Goal: Task Accomplishment & Management: Manage account settings

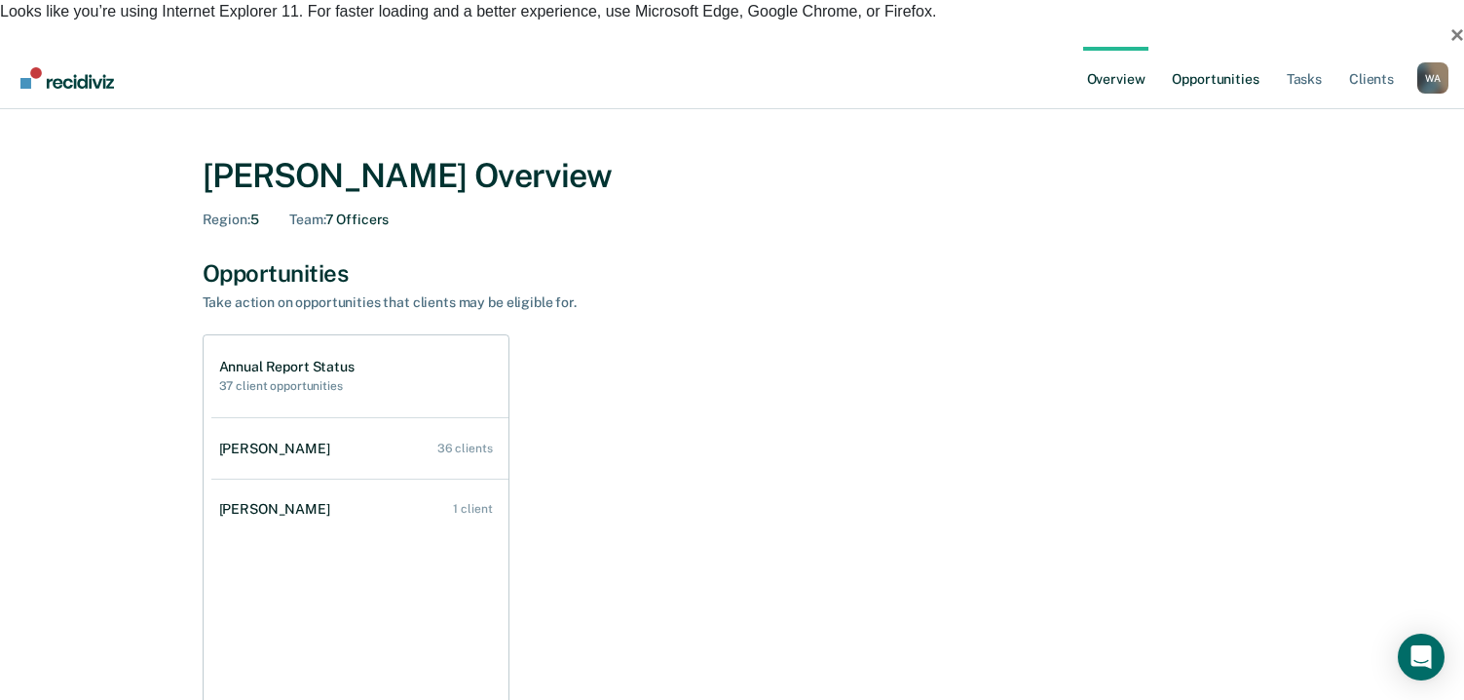
click at [1205, 47] on link "Opportunities" at bounding box center [1215, 78] width 95 height 62
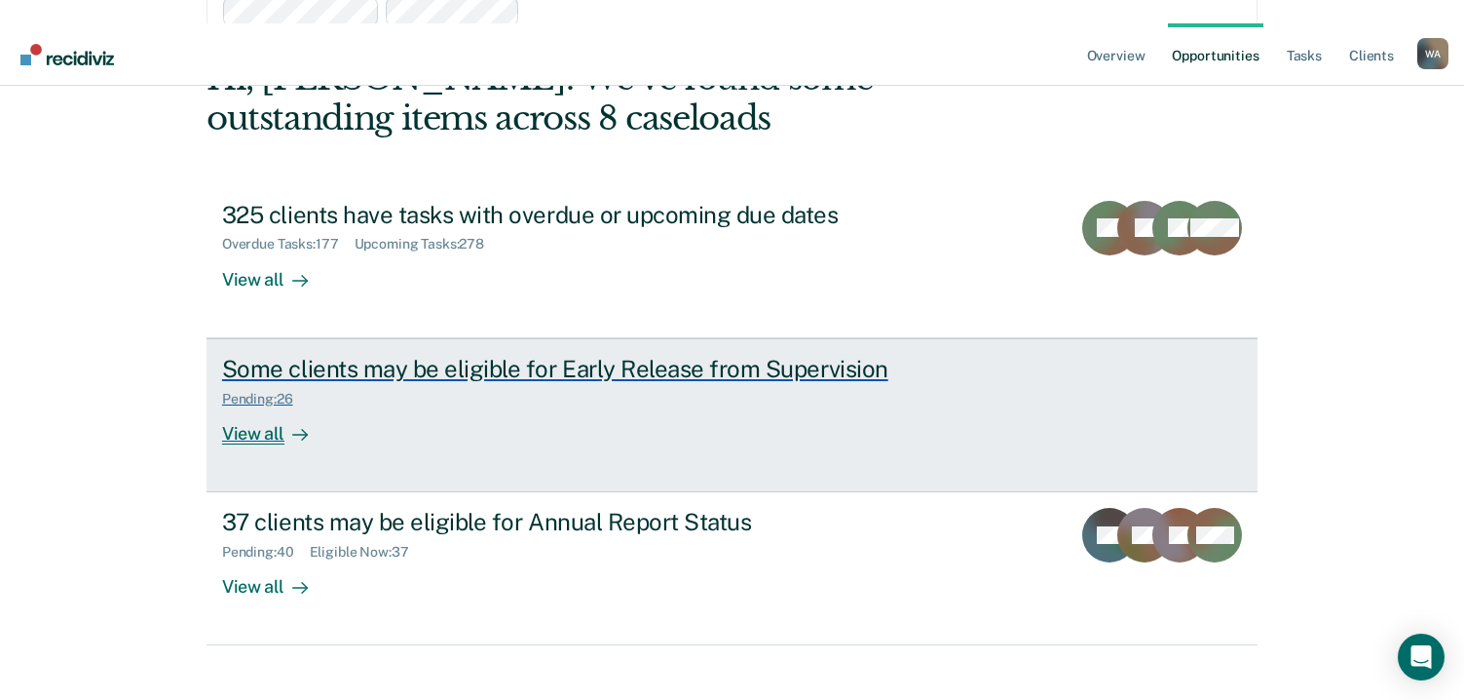
click at [245, 410] on div "View all" at bounding box center [276, 425] width 109 height 38
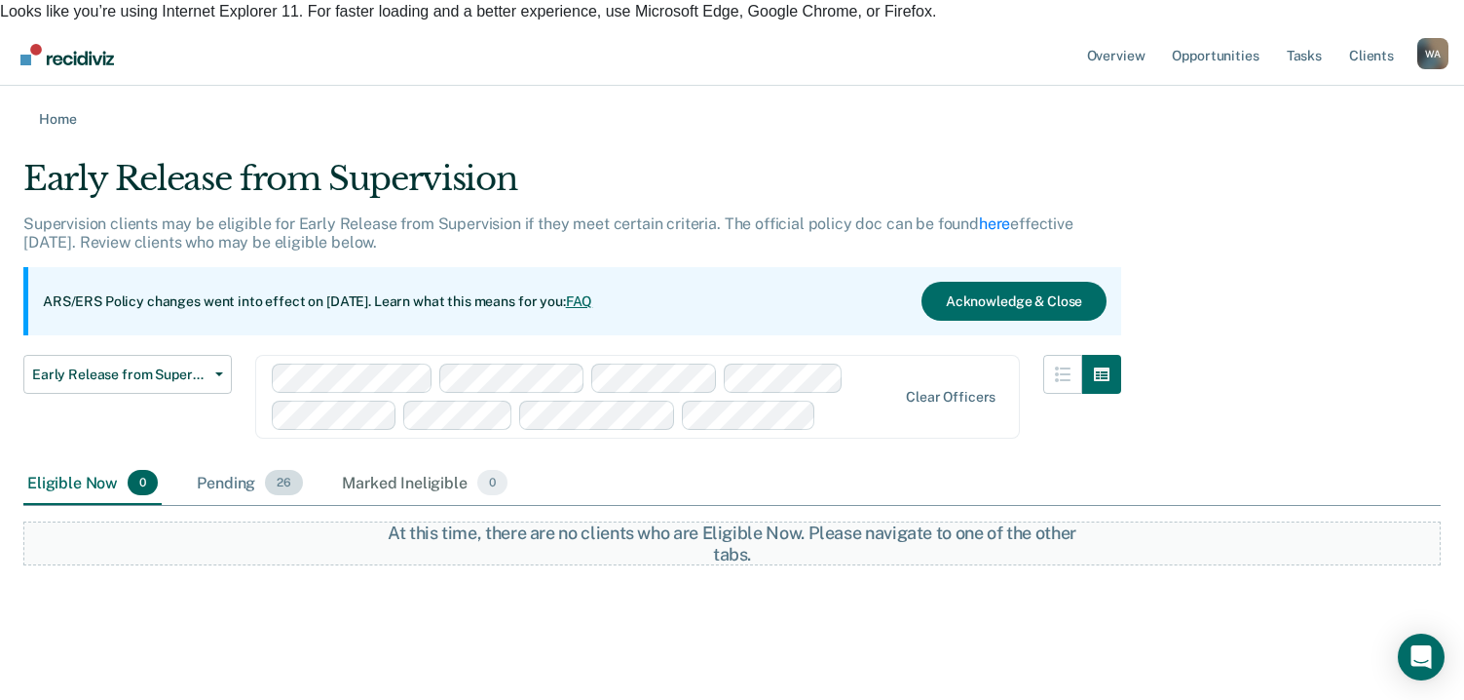
click at [230, 462] on div "Pending 26" at bounding box center [250, 483] width 114 height 43
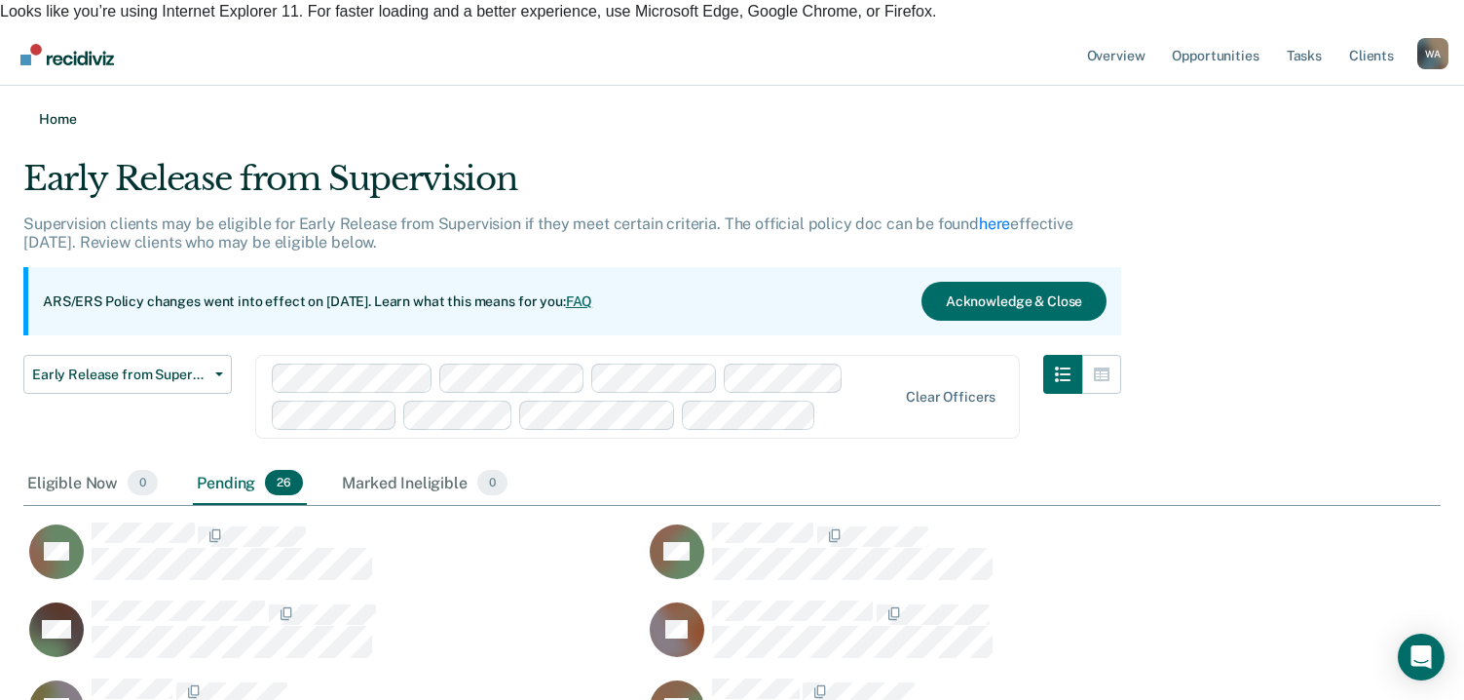
click at [30, 109] on link "Home" at bounding box center [732, 118] width 1418 height 19
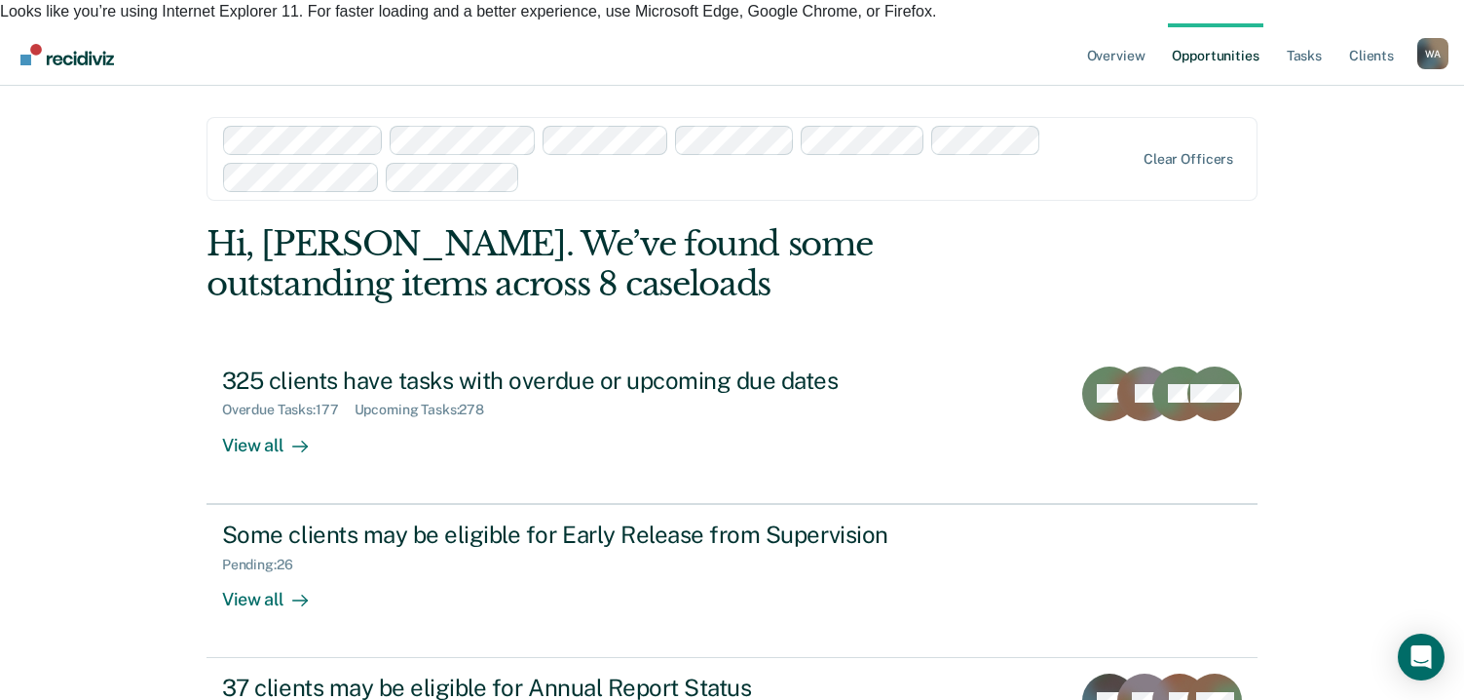
scroll to position [166, 0]
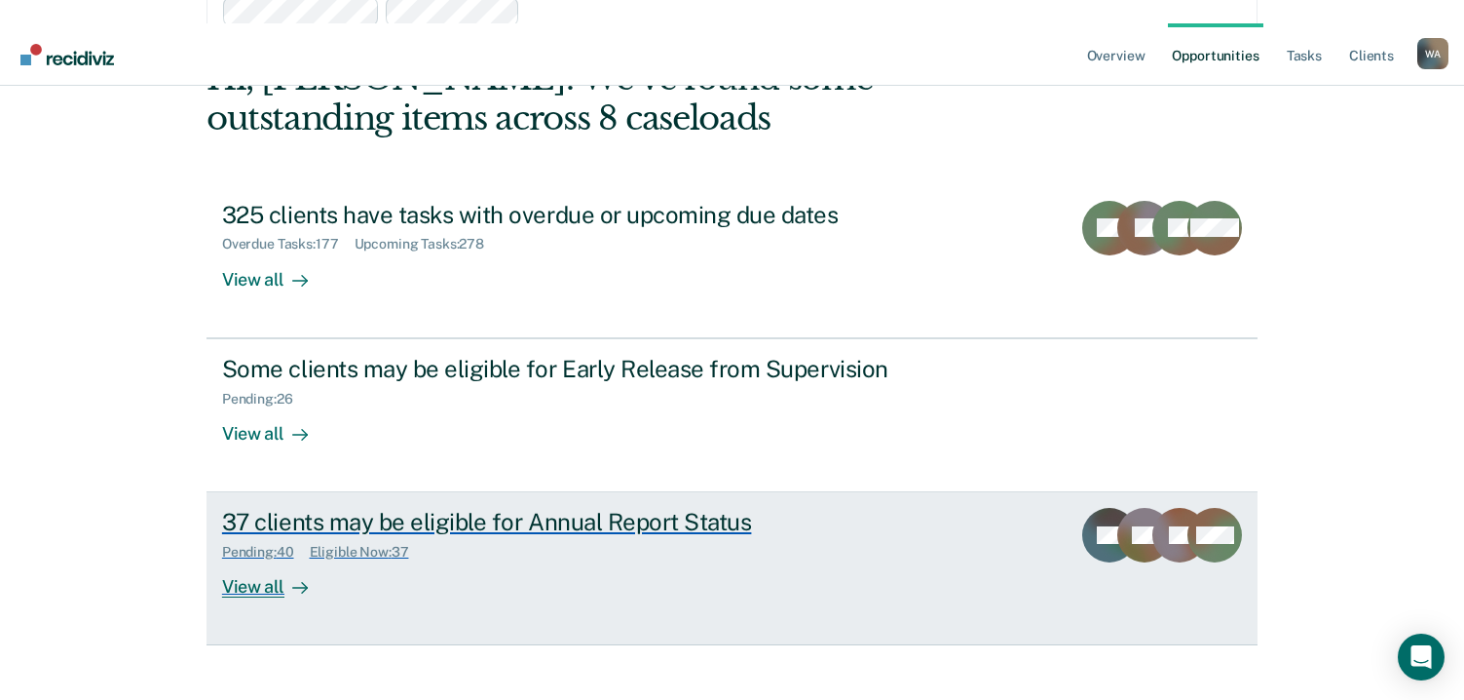
click at [249, 564] on div "View all" at bounding box center [276, 579] width 109 height 38
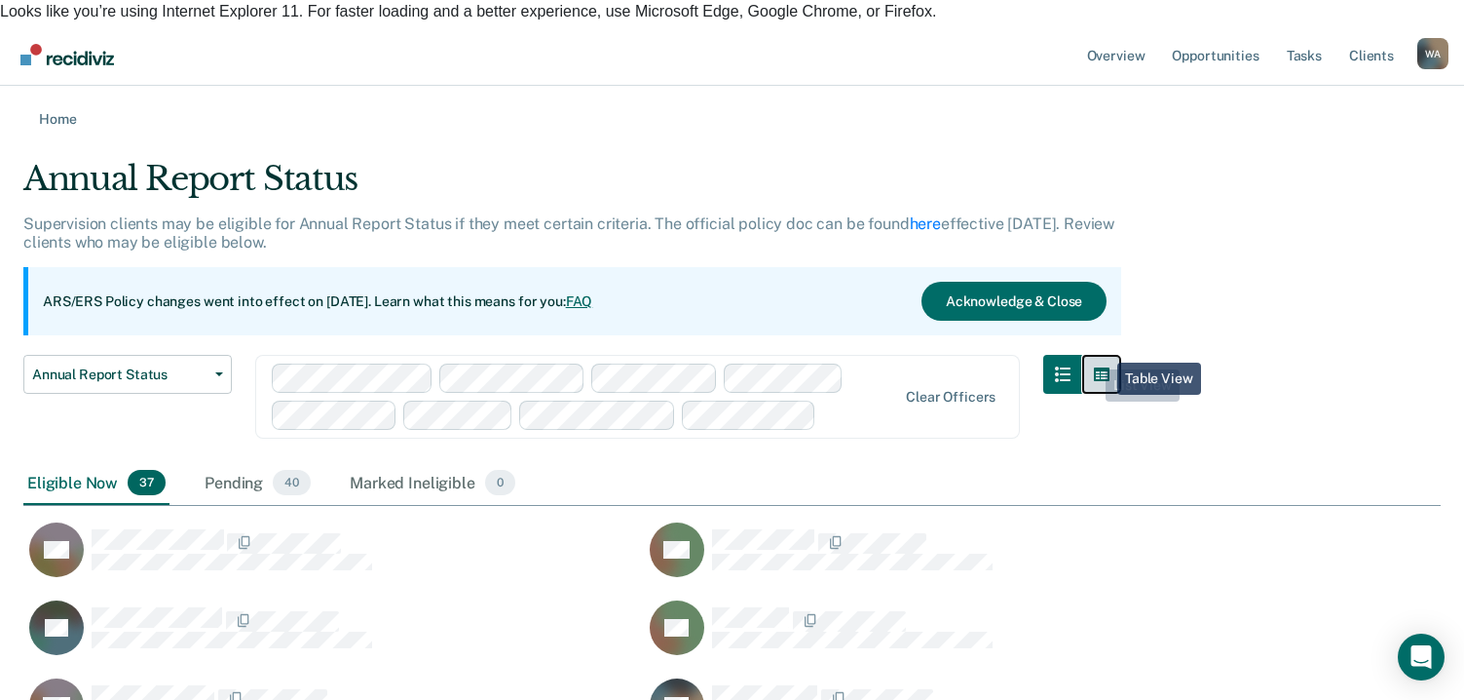
click at [1103, 355] on button "button" at bounding box center [1101, 374] width 39 height 39
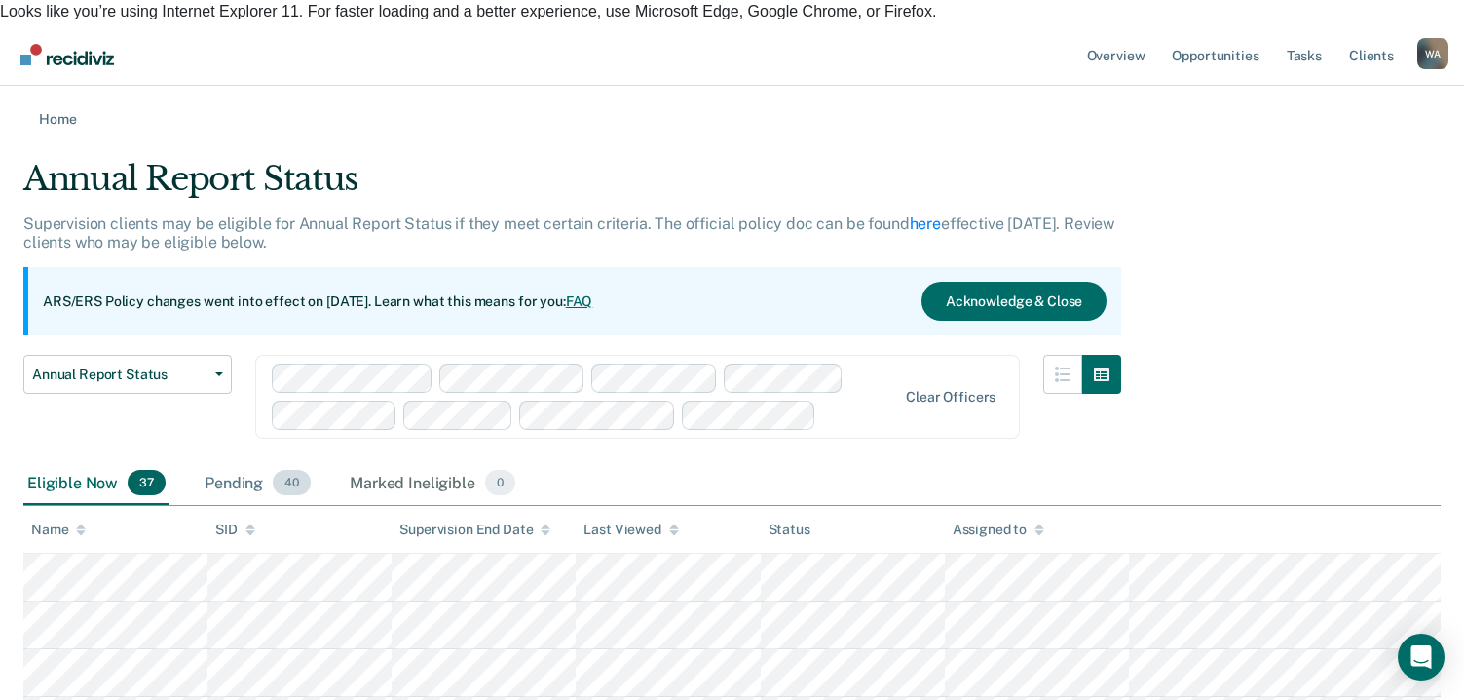
click at [247, 463] on div "Pending 40" at bounding box center [258, 483] width 114 height 43
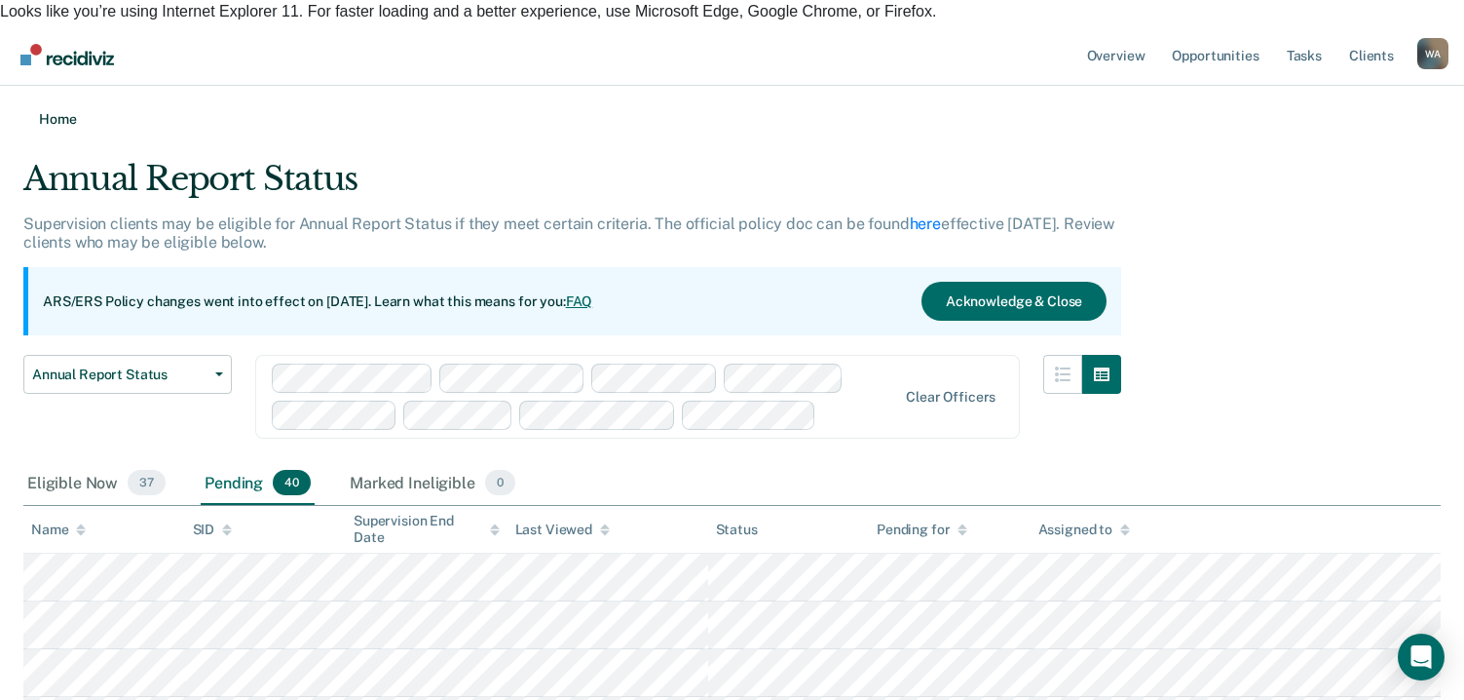
click at [23, 109] on icon at bounding box center [23, 118] width 0 height 19
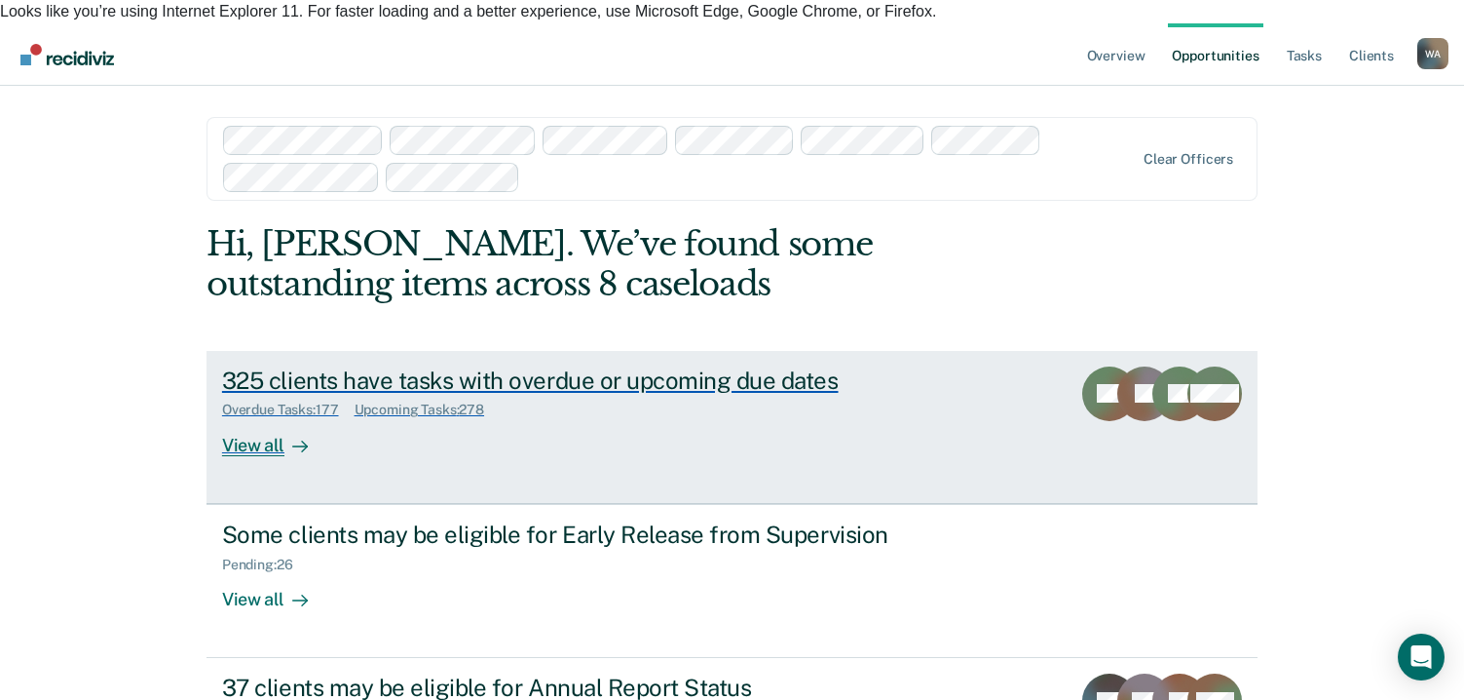
click at [247, 418] on div "View all" at bounding box center [276, 437] width 109 height 38
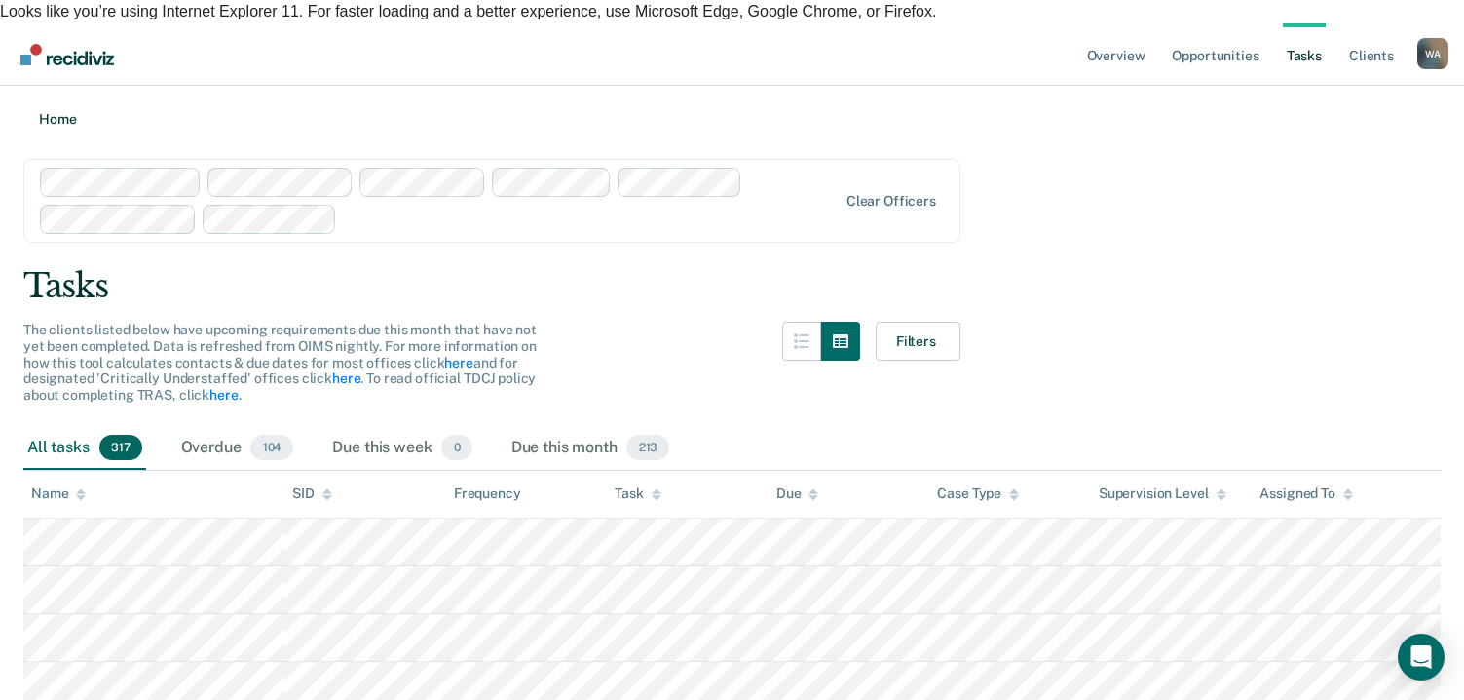
click at [49, 109] on link "Home" at bounding box center [732, 118] width 1418 height 19
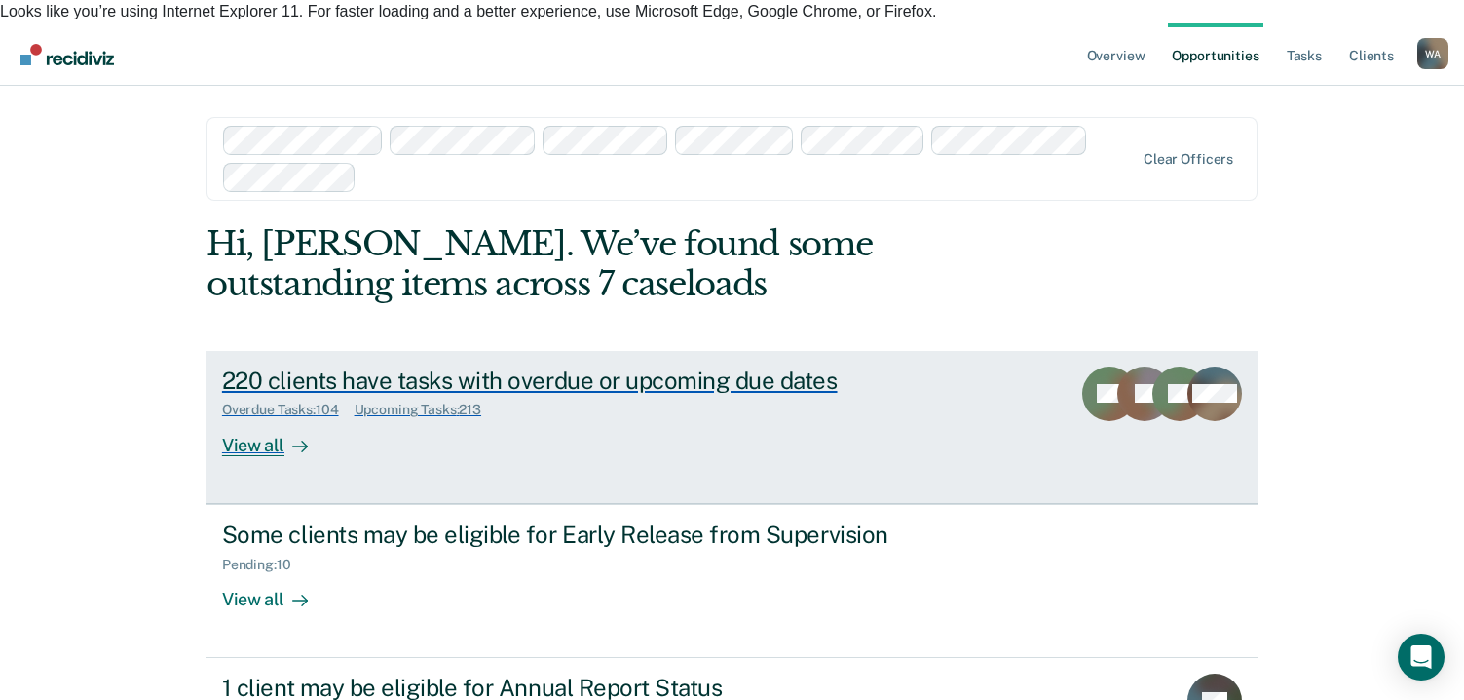
click at [252, 423] on div "View all" at bounding box center [276, 437] width 109 height 38
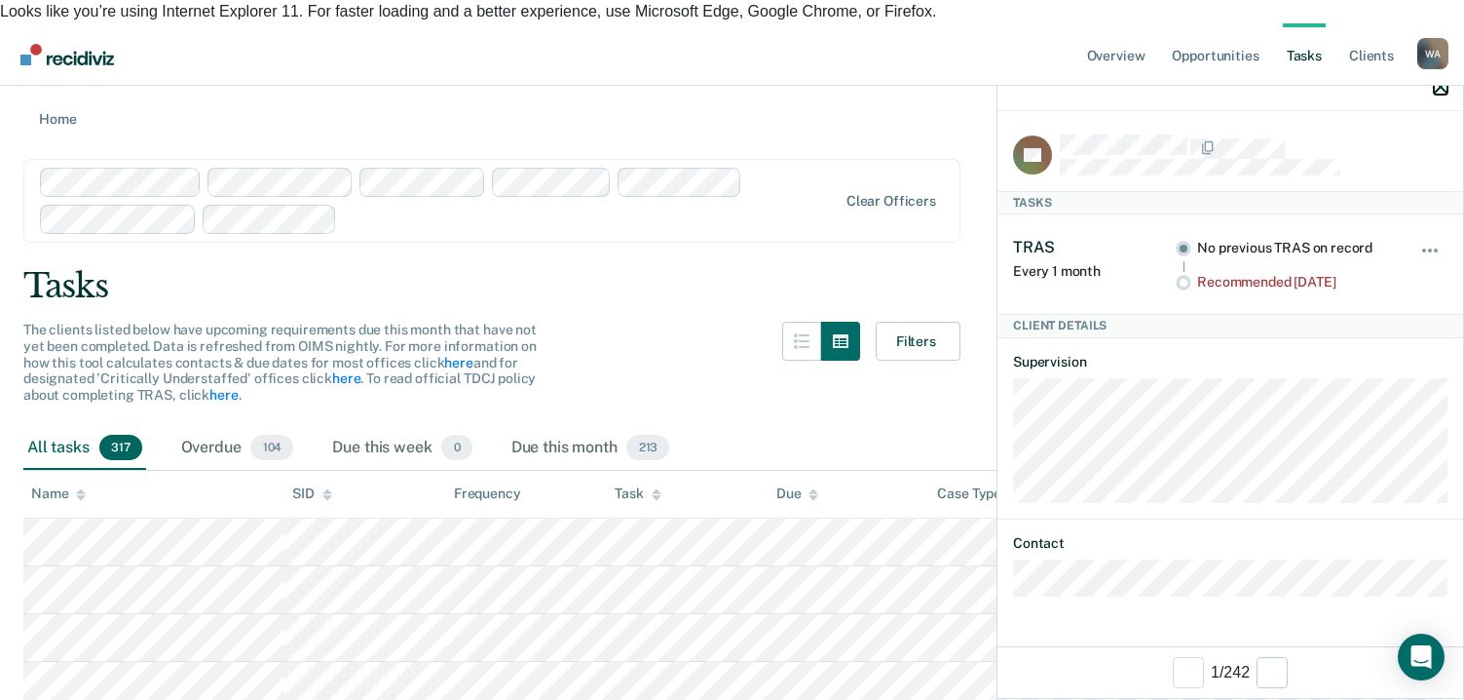
click at [1442, 86] on icon "button" at bounding box center [1441, 87] width 14 height 14
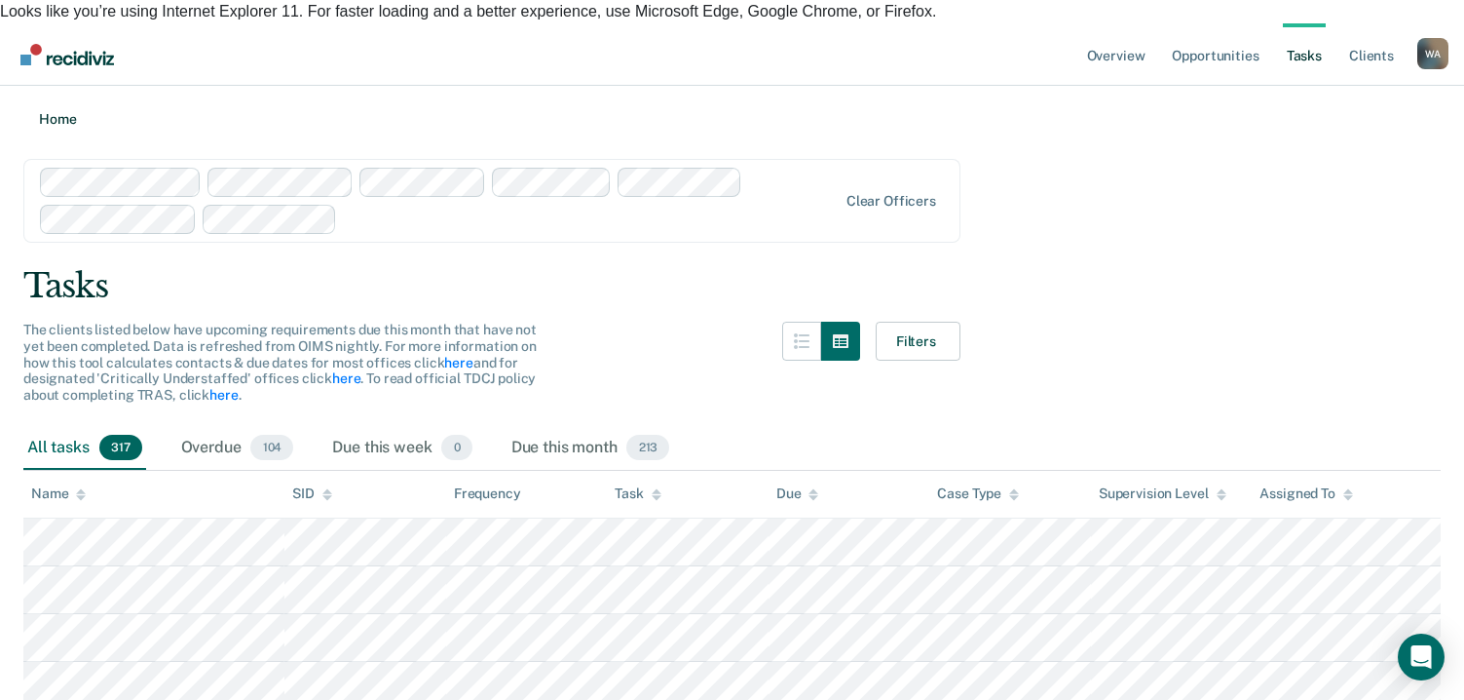
click at [23, 109] on icon at bounding box center [23, 118] width 0 height 19
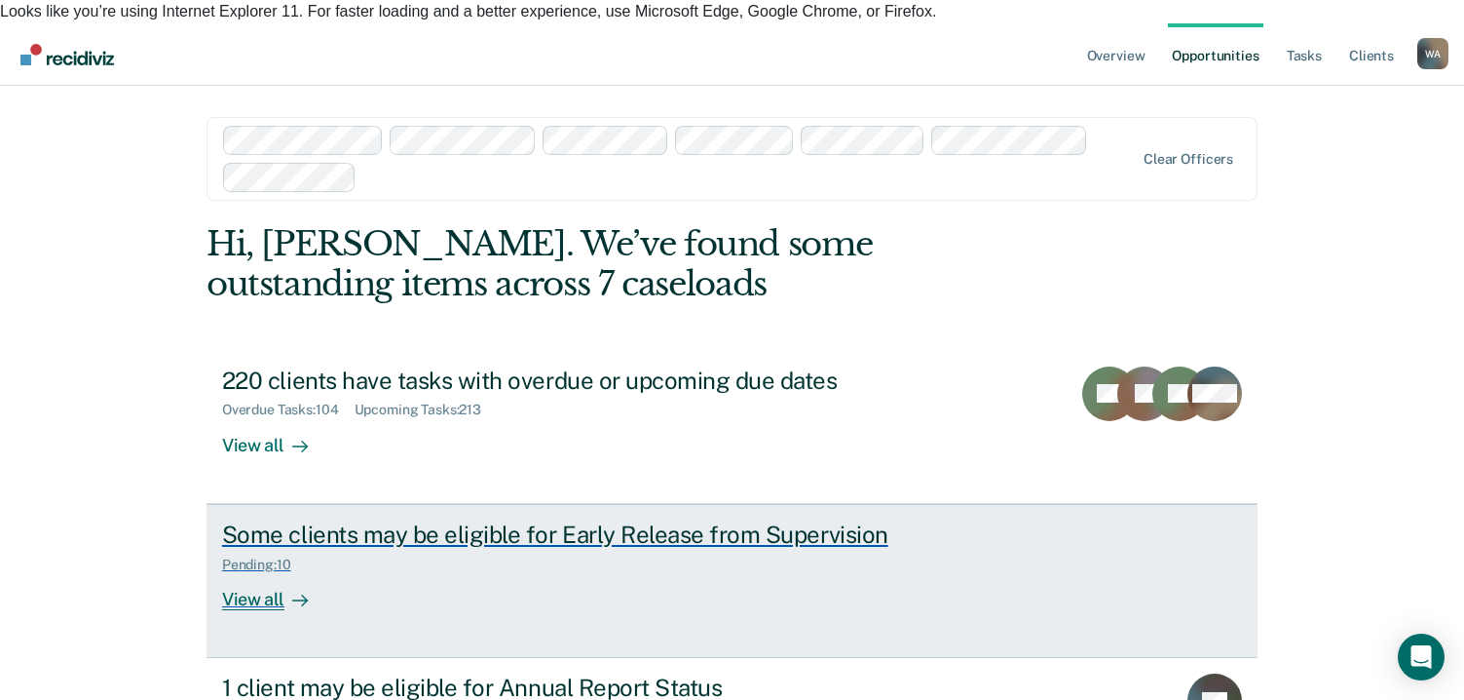
click at [254, 575] on div "View all" at bounding box center [276, 591] width 109 height 38
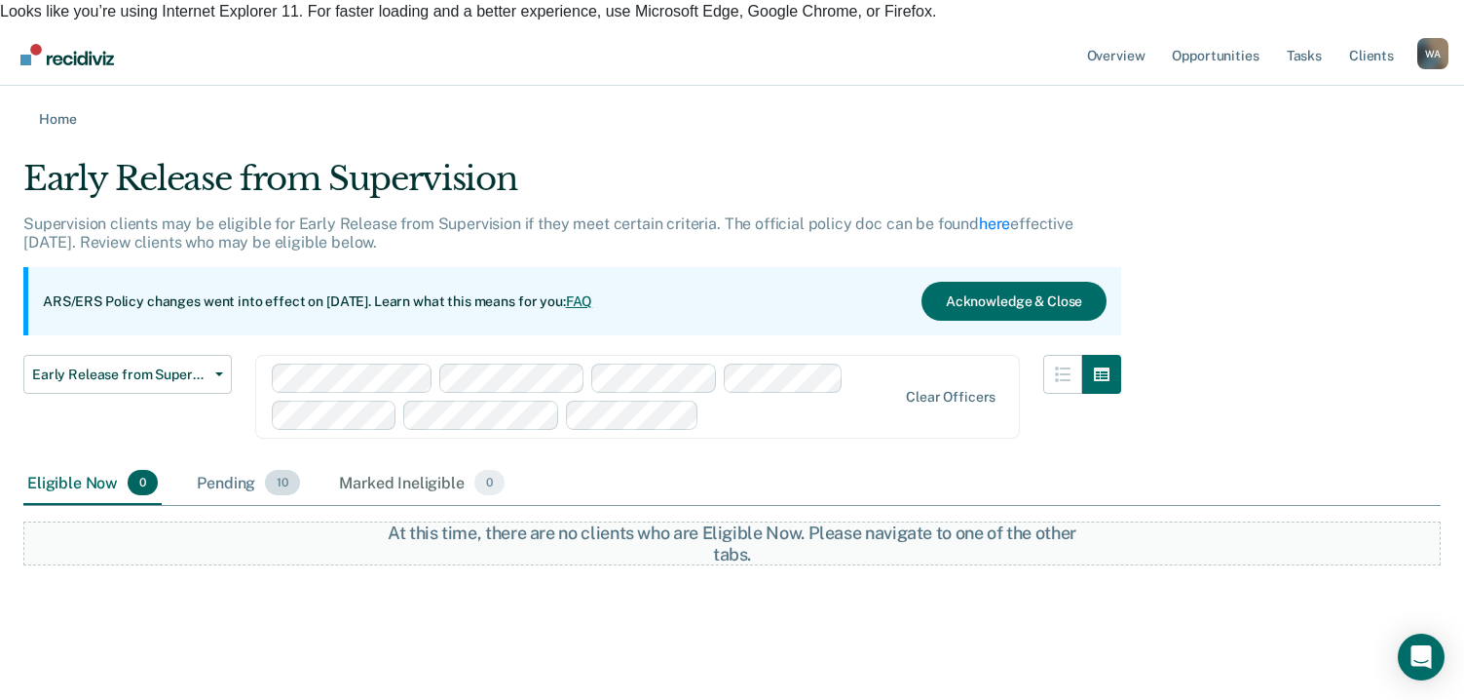
click at [244, 462] on div "Pending 10" at bounding box center [248, 483] width 111 height 43
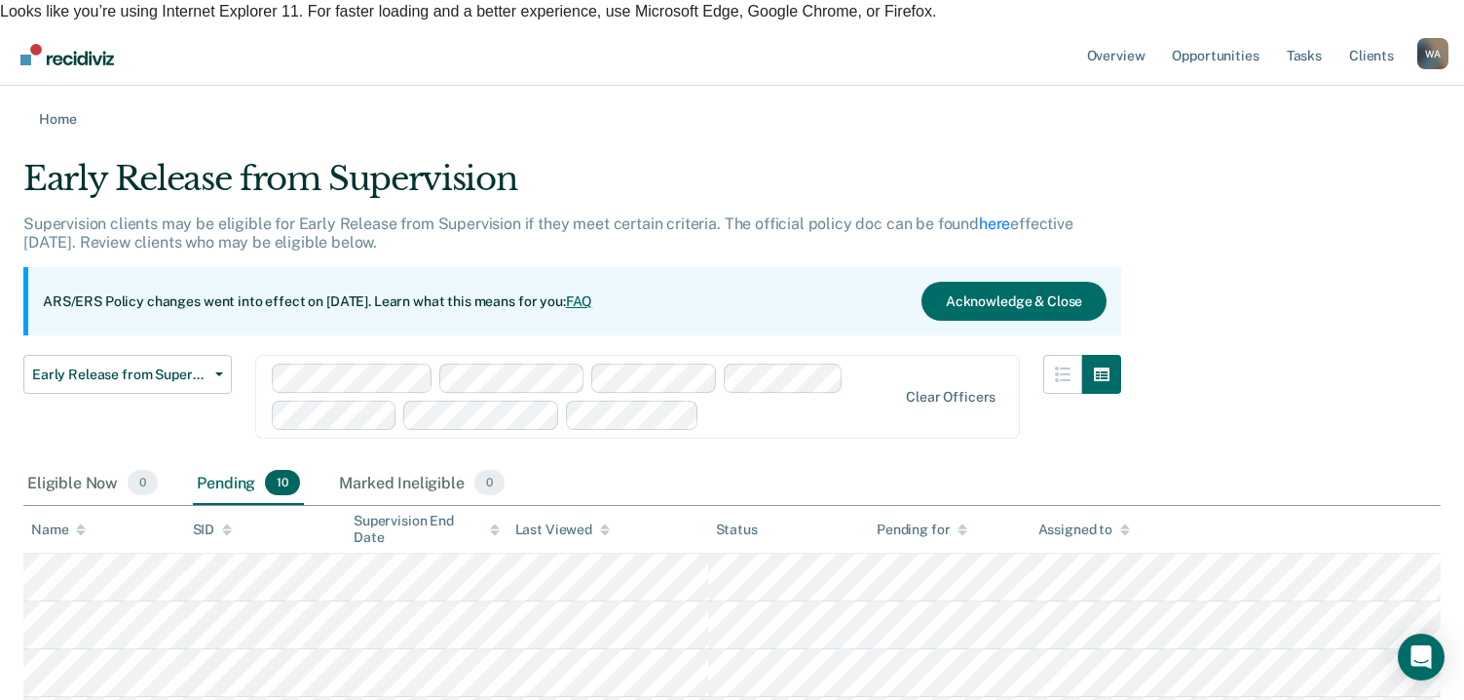
click at [790, 398] on div at bounding box center [585, 396] width 626 height 66
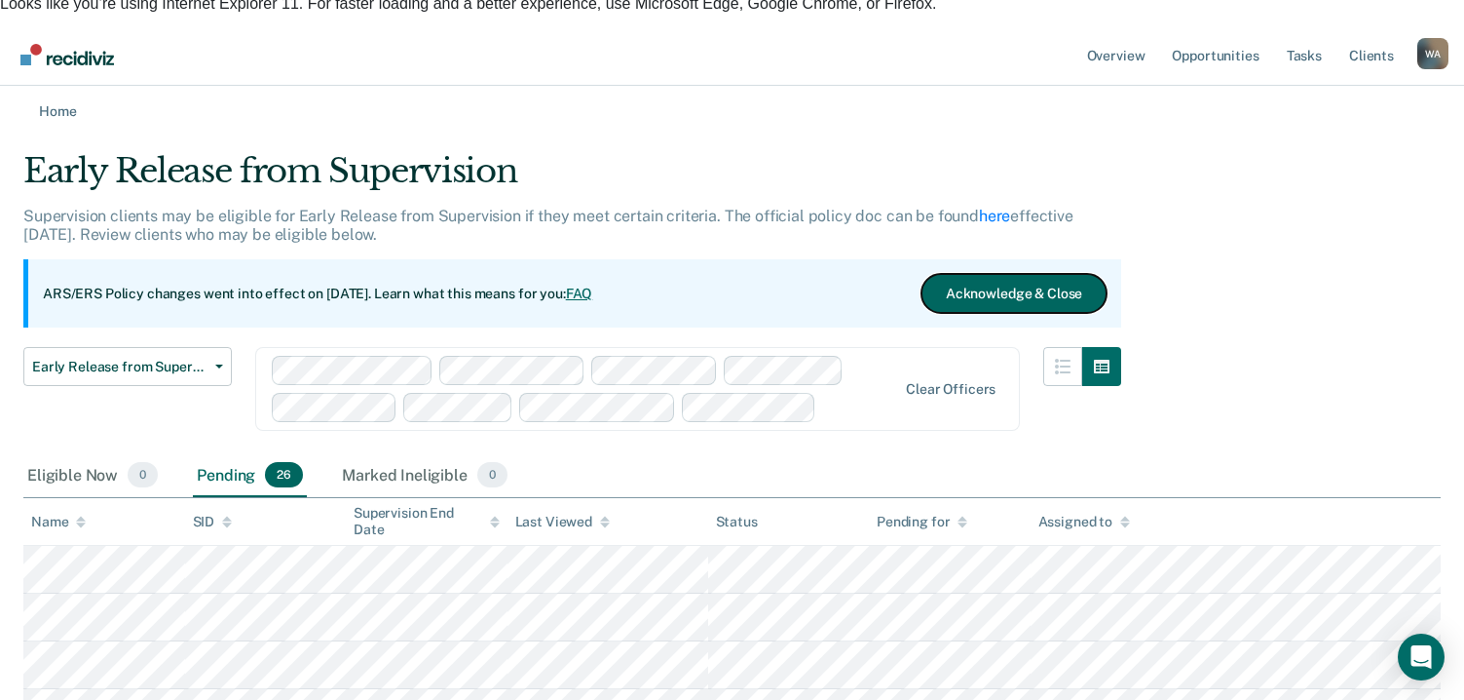
click at [1007, 274] on button "Acknowledge & Close" at bounding box center [1014, 293] width 185 height 39
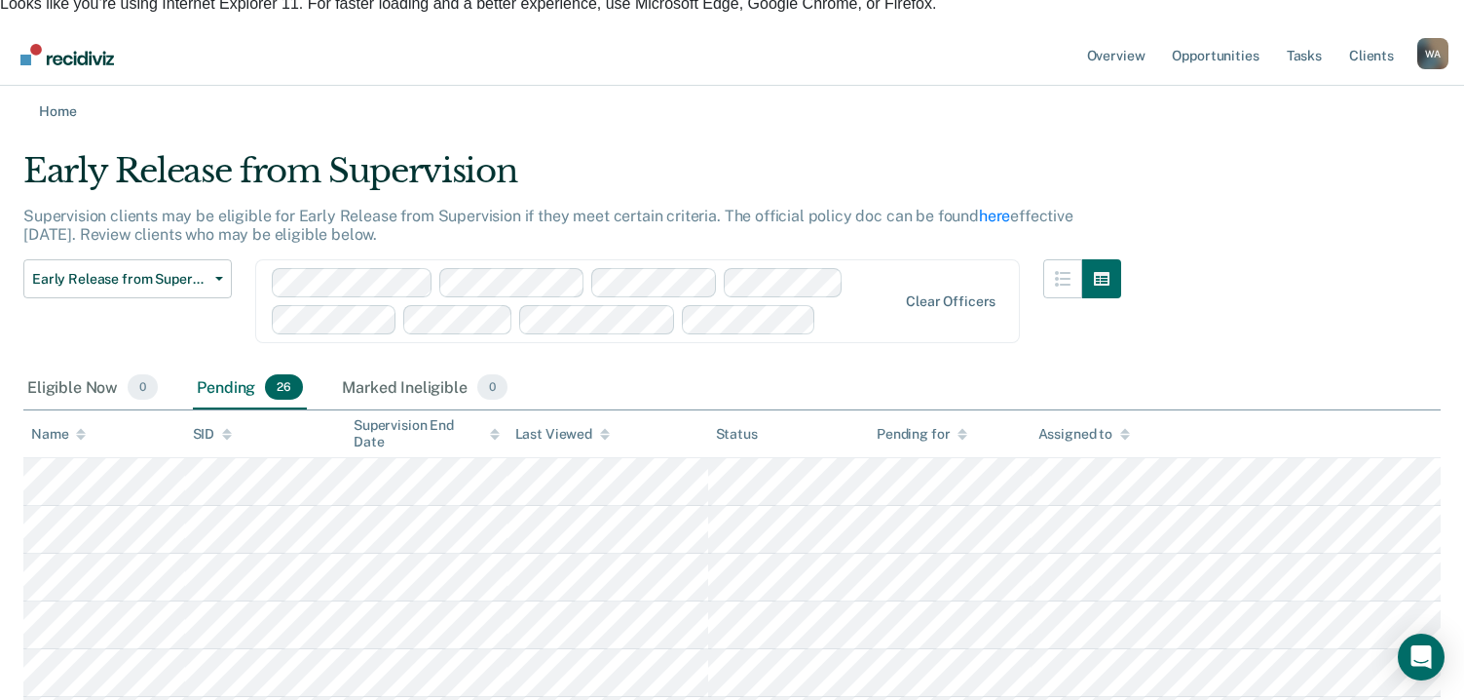
click at [0, 683] on html "Looks like you’re using Internet Explorer 11. For faster loading and a better e…" at bounding box center [732, 342] width 1464 height 700
click at [36, 101] on link "Home" at bounding box center [732, 110] width 1418 height 19
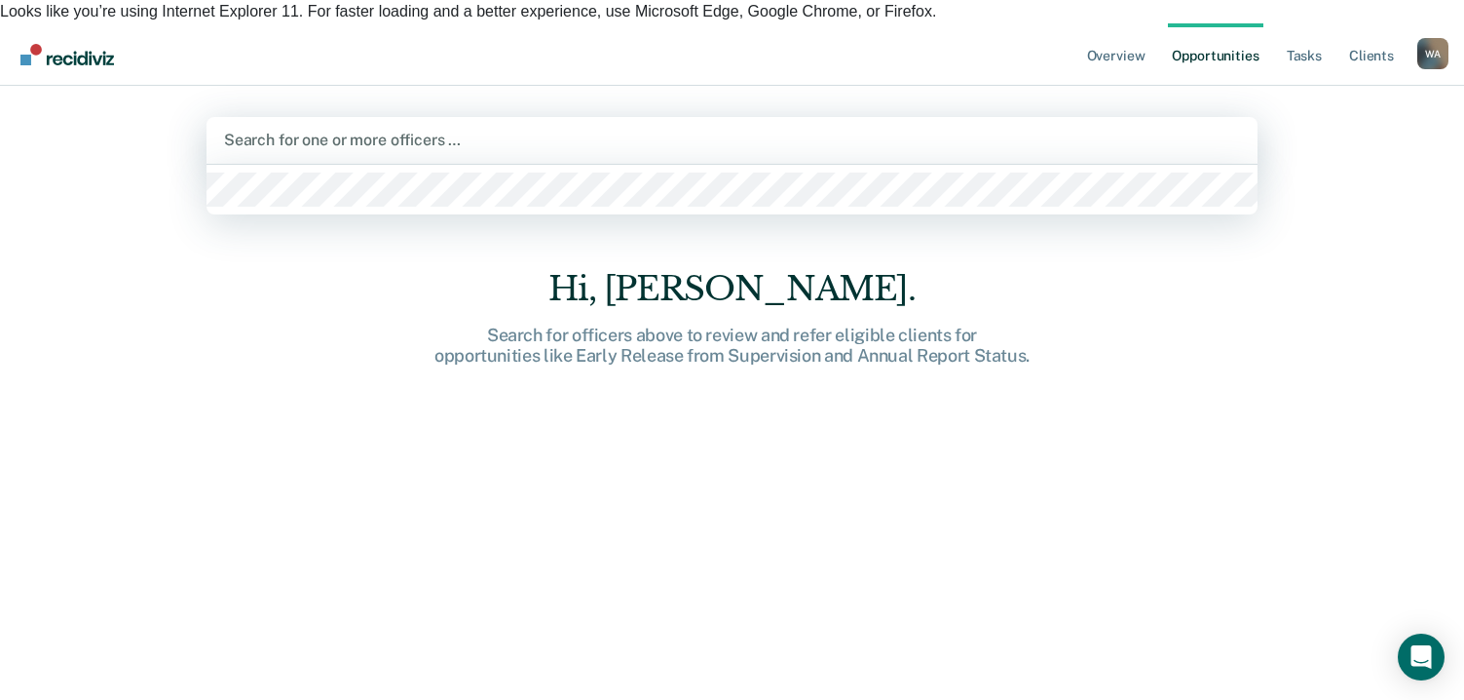
click at [467, 117] on div "Search for one or more officers …" at bounding box center [732, 140] width 1051 height 47
click at [432, 129] on div at bounding box center [732, 140] width 1016 height 22
click at [533, 129] on div at bounding box center [732, 140] width 1016 height 22
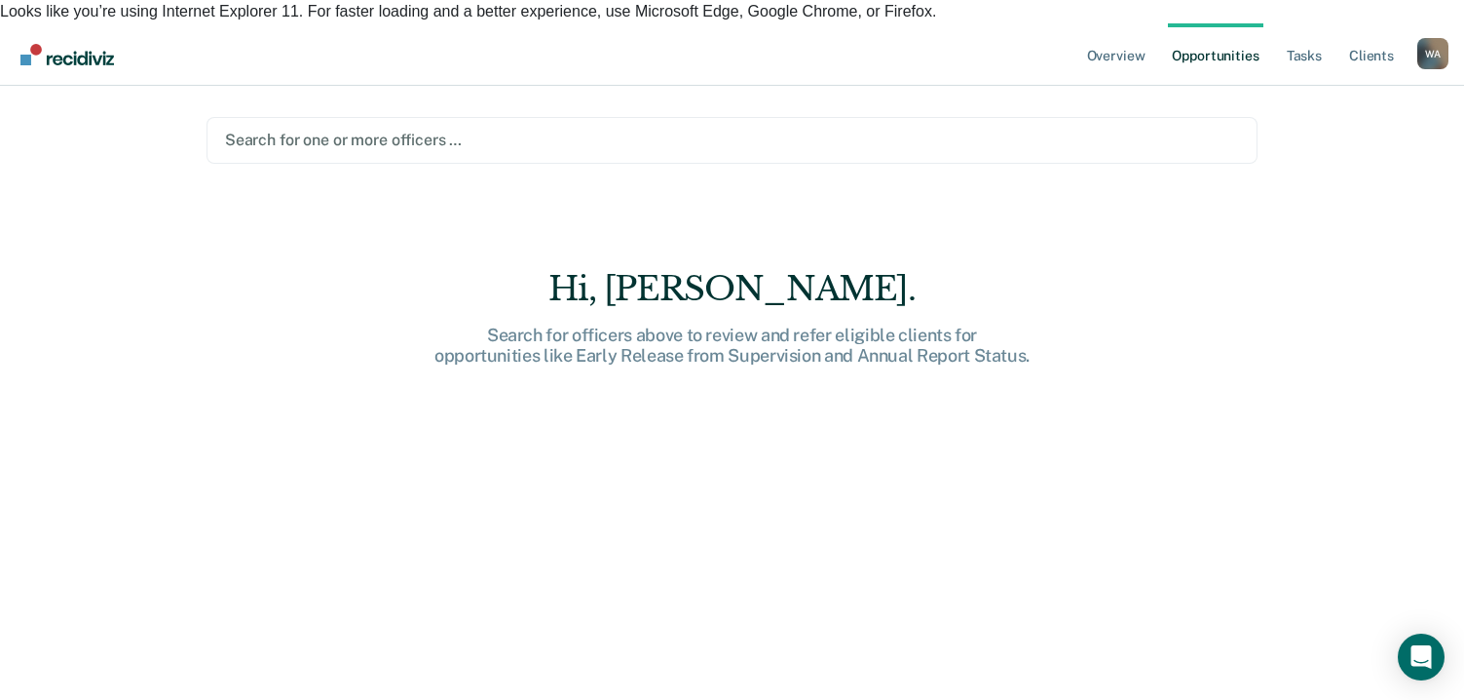
drag, startPoint x: 469, startPoint y: 91, endPoint x: 456, endPoint y: 95, distance: 13.6
click at [467, 93] on main "Search for one or more officers … Hi, [PERSON_NAME]. Search for officers above …" at bounding box center [732, 265] width 1098 height 359
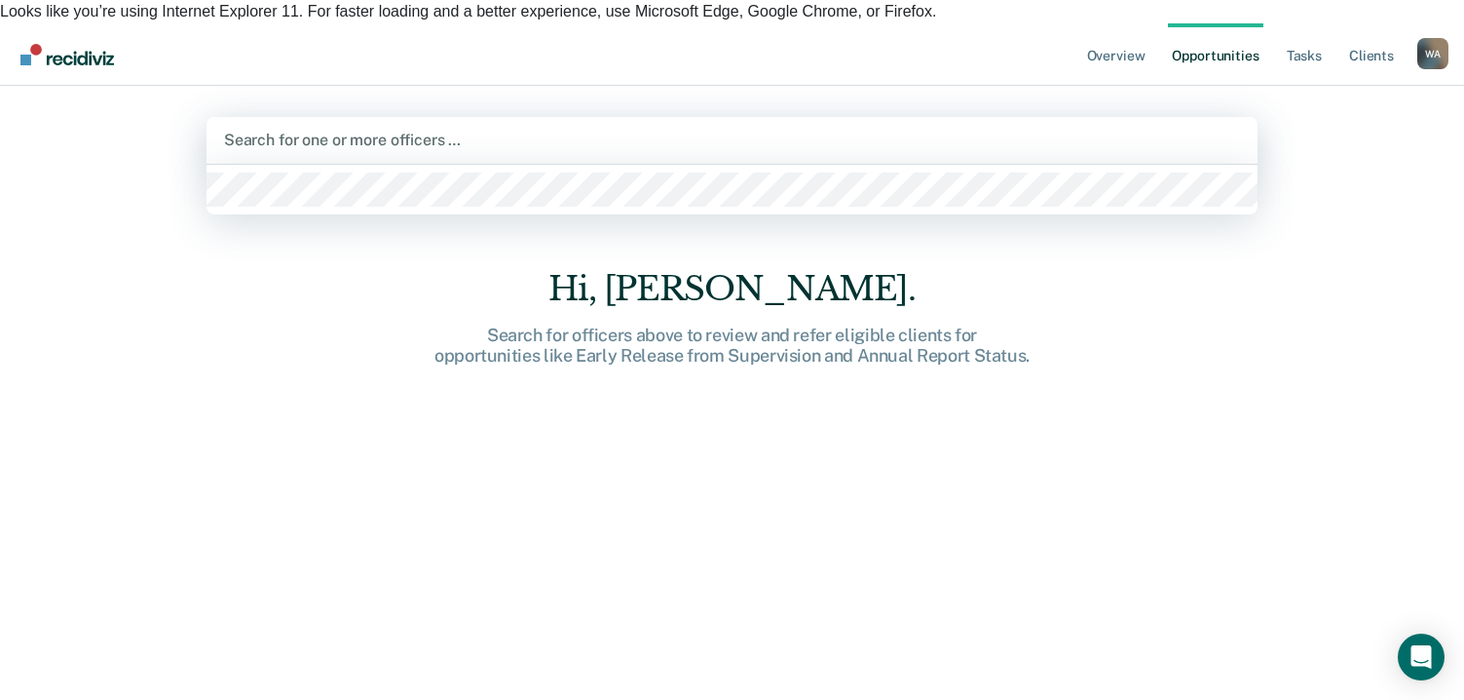
click at [430, 127] on div "Search for one or more officers …" at bounding box center [732, 140] width 1020 height 26
